Goal: Task Accomplishment & Management: Manage account settings

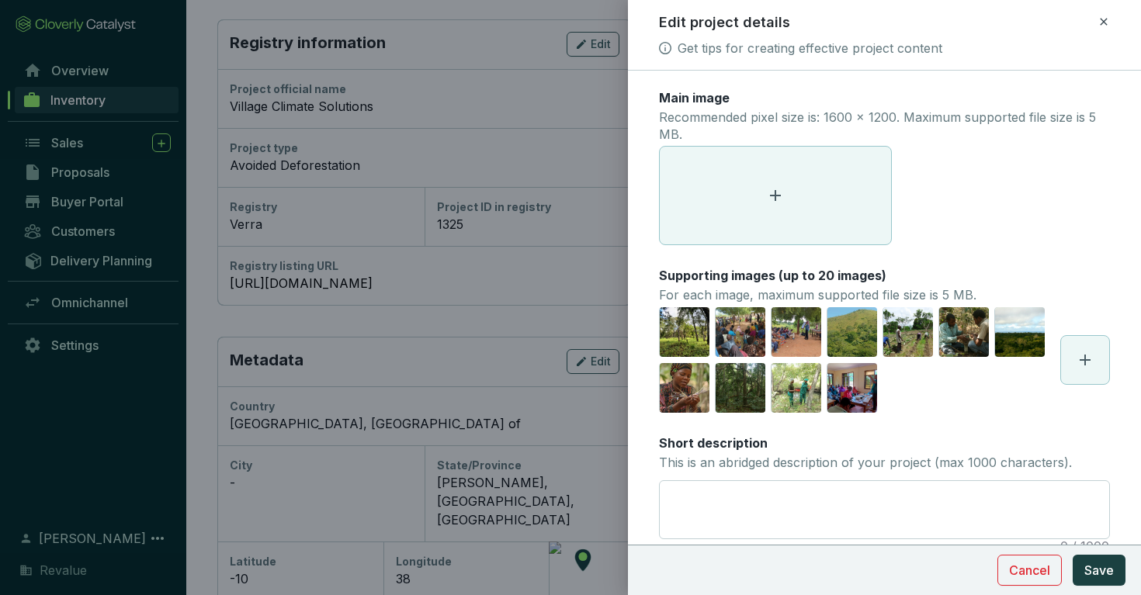
scroll to position [423, 0]
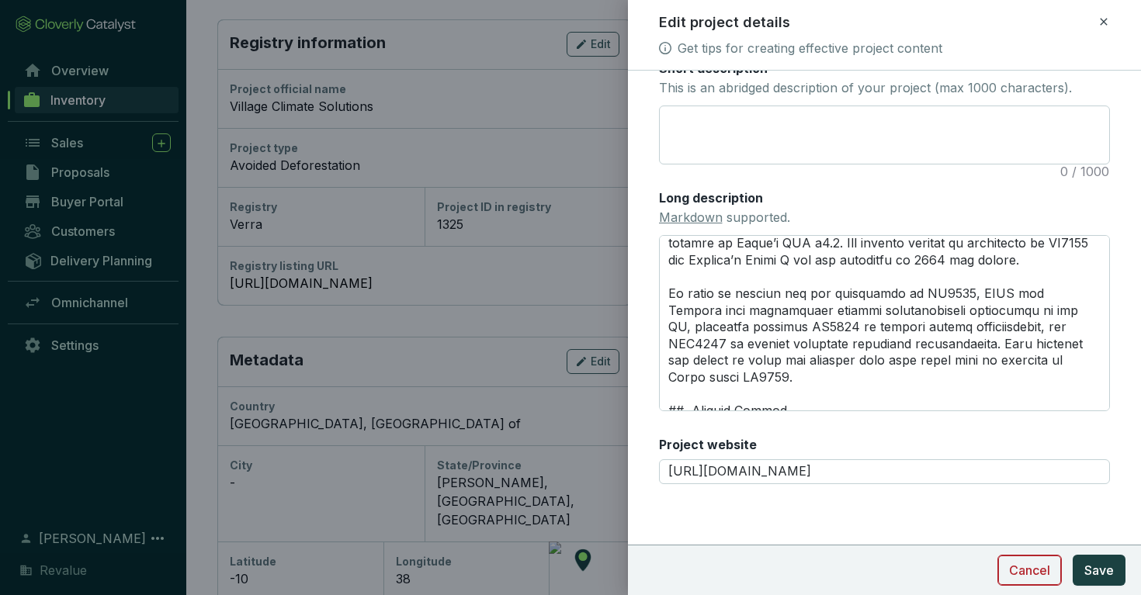
click at [1040, 572] on span "Cancel" at bounding box center [1029, 570] width 41 height 19
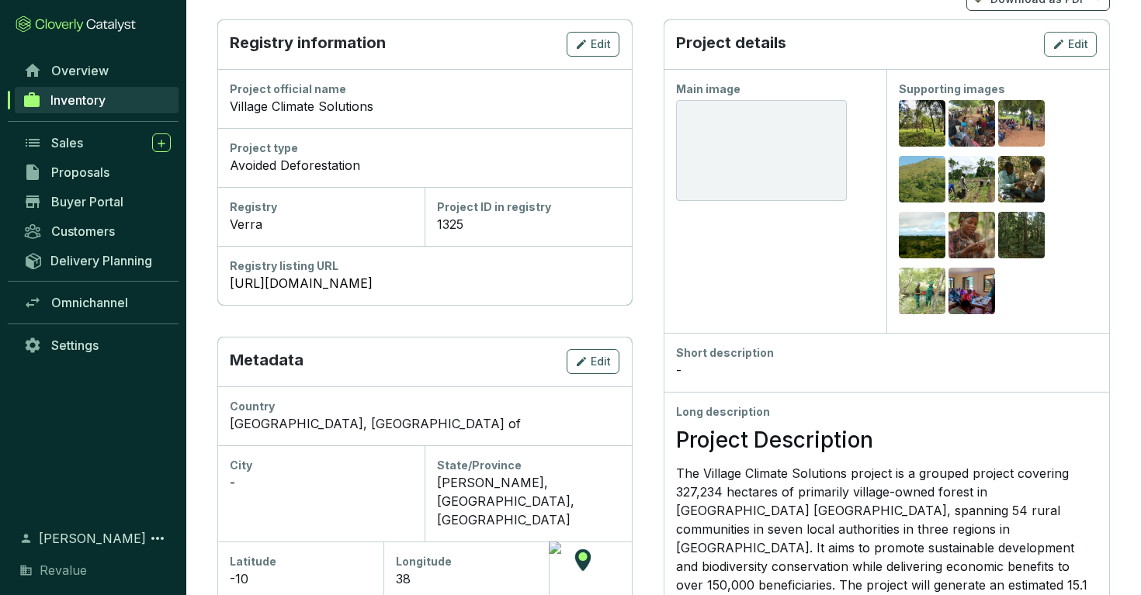
scroll to position [0, 0]
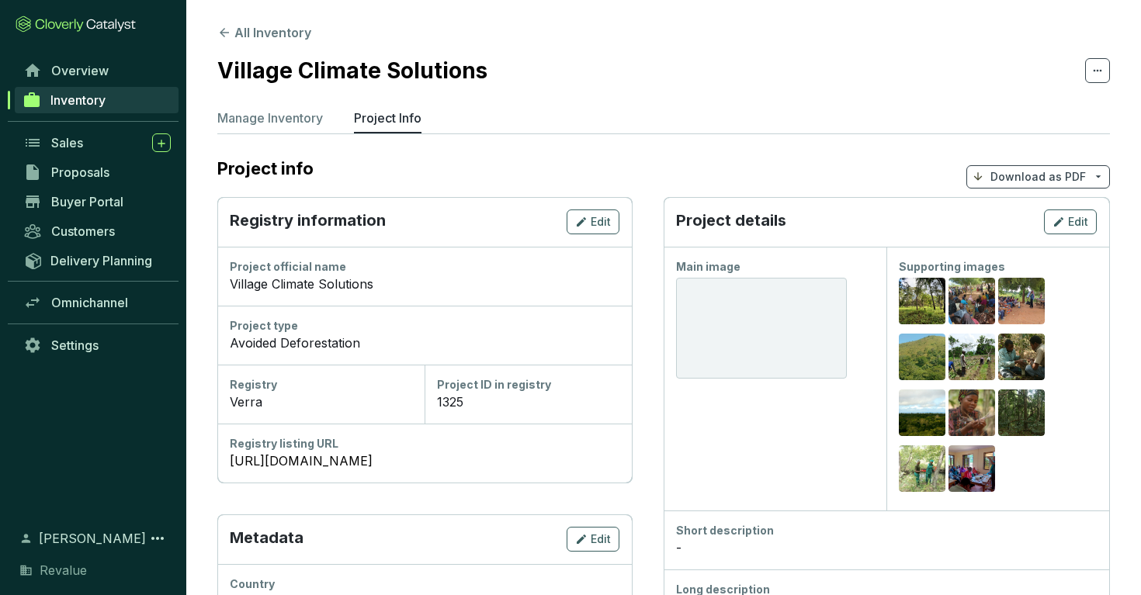
click at [283, 120] on p "Manage Inventory" at bounding box center [270, 118] width 106 height 19
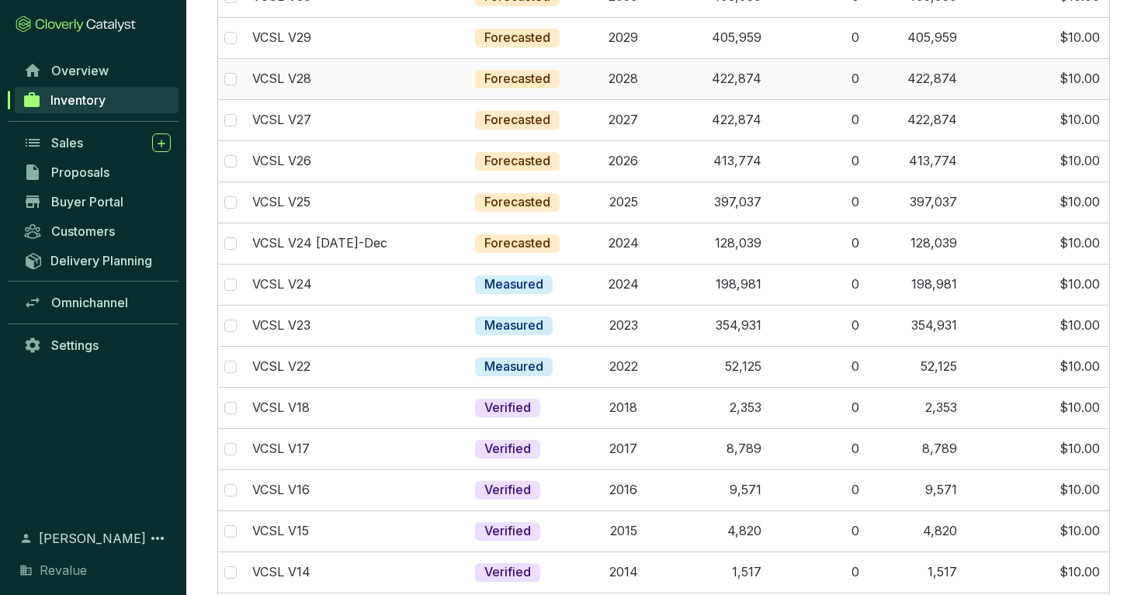
scroll to position [260, 0]
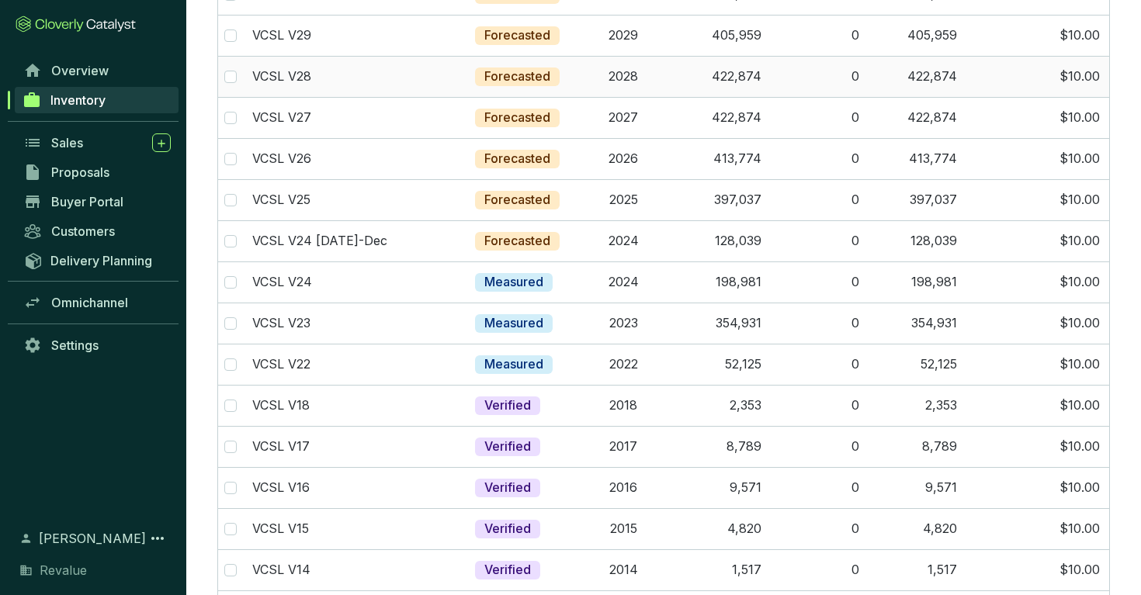
click at [978, 63] on td "$10.00" at bounding box center [1038, 76] width 143 height 41
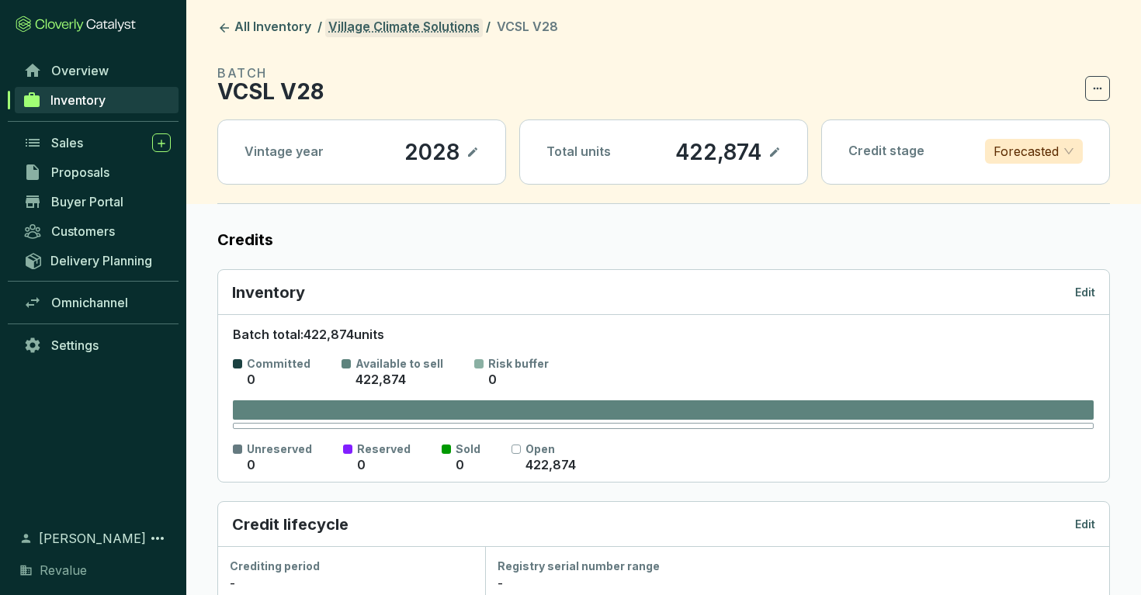
click at [423, 20] on link "Village Climate Solutions" at bounding box center [404, 28] width 158 height 19
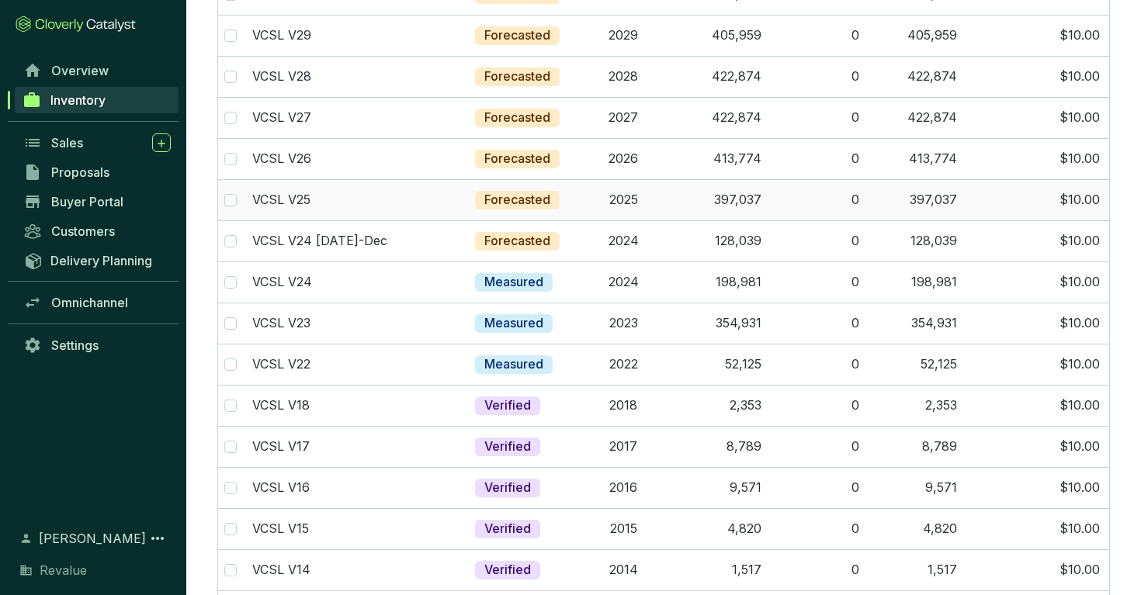
scroll to position [262, 0]
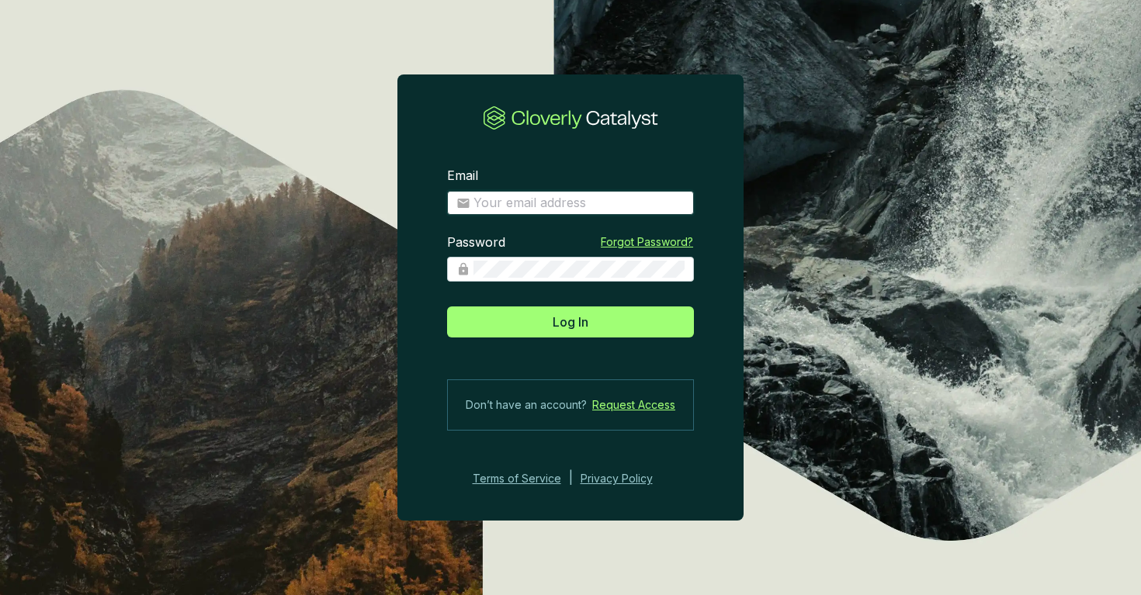
type input "[PERSON_NAME][EMAIL_ADDRESS][PERSON_NAME][DOMAIN_NAME]"
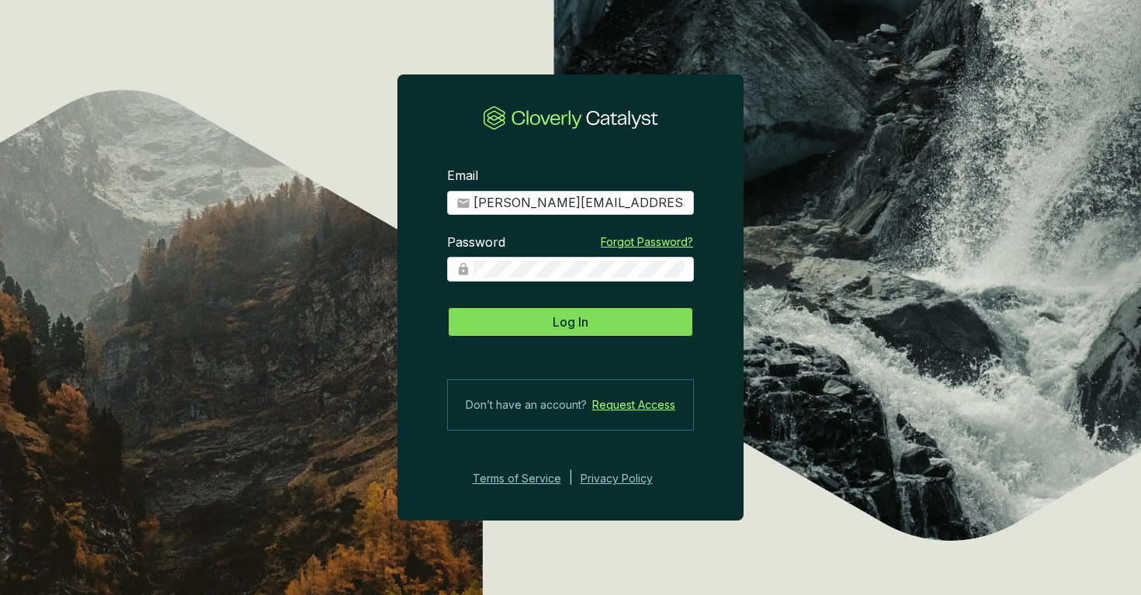
click at [591, 323] on button "Log In" at bounding box center [570, 322] width 247 height 31
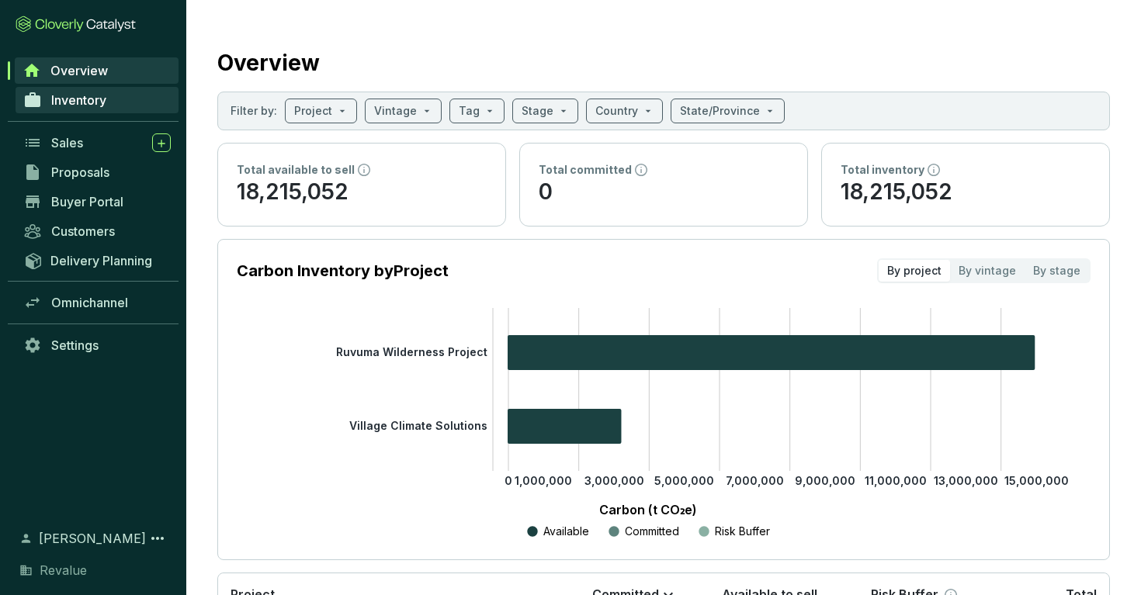
click at [75, 87] on link "Inventory" at bounding box center [97, 100] width 163 height 26
